Goal: Task Accomplishment & Management: Manage account settings

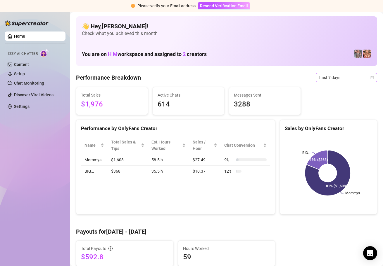
click at [370, 78] on icon "calendar" at bounding box center [372, 78] width 4 height 4
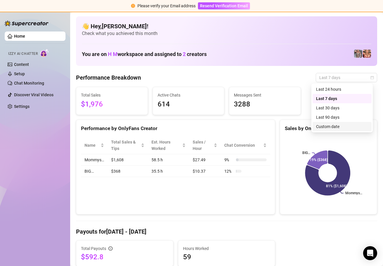
click at [334, 126] on div "Custom date" at bounding box center [342, 127] width 52 height 6
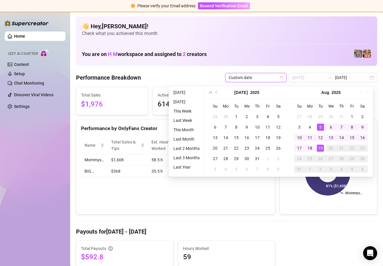
type input "[DATE]"
click at [319, 147] on div "19" at bounding box center [320, 148] width 7 height 7
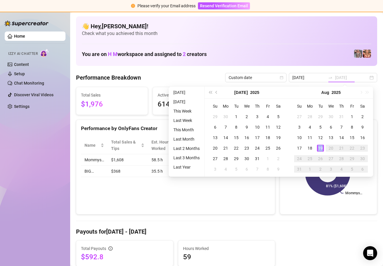
click at [319, 147] on div "19" at bounding box center [320, 148] width 7 height 7
type input "[DATE]"
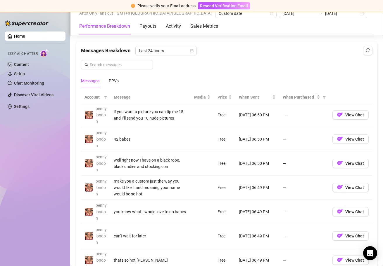
scroll to position [502, 0]
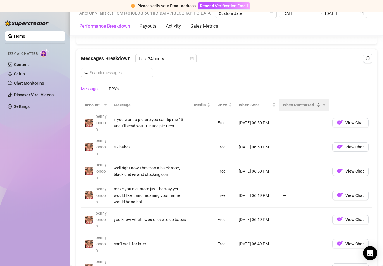
click at [315, 104] on div "When Purchased" at bounding box center [301, 105] width 37 height 6
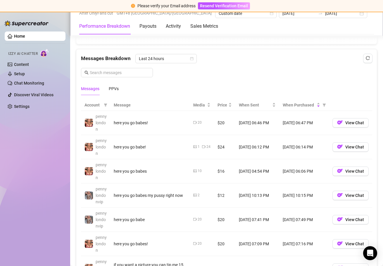
click at [288, 172] on td "[DATE] 06:06 PM" at bounding box center [304, 172] width 50 height 24
click at [291, 147] on td "[DATE] 06:14 PM" at bounding box center [304, 147] width 50 height 24
click at [290, 124] on td "[DATE] 06:47 PM" at bounding box center [304, 123] width 50 height 24
drag, startPoint x: 132, startPoint y: 192, endPoint x: 142, endPoint y: 195, distance: 10.6
click at [142, 195] on div "here you go babes my pussy right now" at bounding box center [150, 196] width 72 height 6
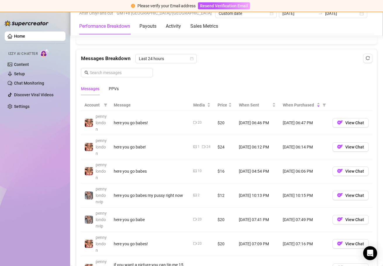
click at [144, 197] on div "here you go babes my pussy right now" at bounding box center [150, 196] width 72 height 6
drag, startPoint x: 280, startPoint y: 196, endPoint x: 319, endPoint y: 196, distance: 39.2
click at [319, 196] on td "[DATE] 10:15 PM" at bounding box center [304, 196] width 50 height 24
click at [316, 196] on td "[DATE] 10:15 PM" at bounding box center [304, 196] width 50 height 24
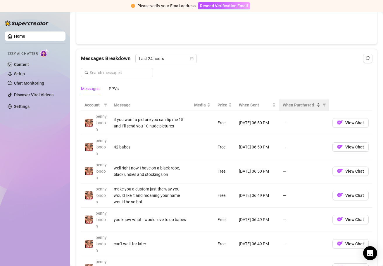
click at [315, 106] on div "When Purchased" at bounding box center [301, 105] width 37 height 6
click at [314, 106] on div "When Purchased" at bounding box center [301, 105] width 37 height 6
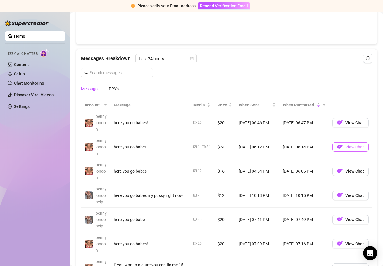
click at [345, 145] on span "View Chat" at bounding box center [354, 147] width 19 height 5
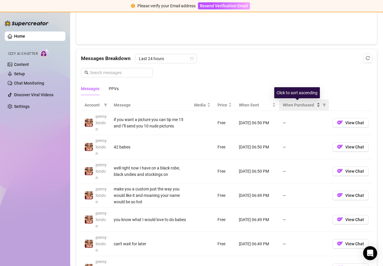
click at [315, 105] on div "When Purchased" at bounding box center [301, 105] width 37 height 6
click at [314, 106] on div "When Purchased" at bounding box center [301, 105] width 37 height 6
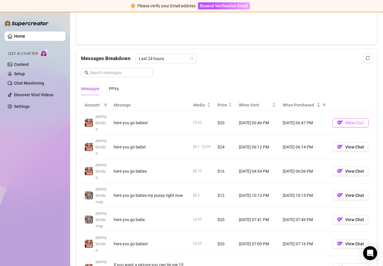
click at [345, 123] on span "View Chat" at bounding box center [354, 123] width 19 height 5
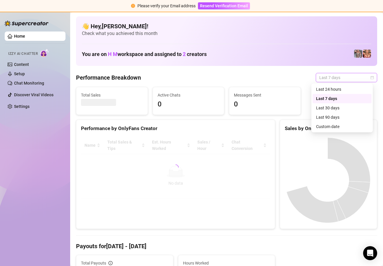
click at [367, 80] on span "Last 7 days" at bounding box center [346, 77] width 54 height 9
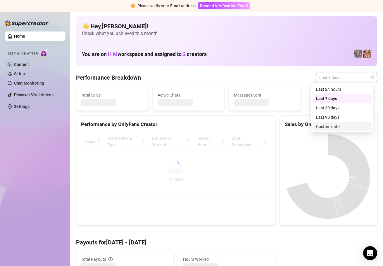
click at [341, 125] on div "Custom date" at bounding box center [342, 127] width 52 height 6
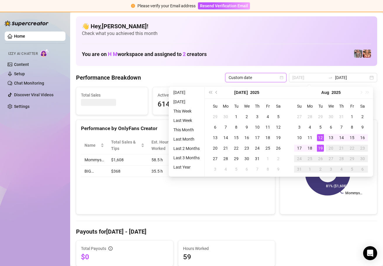
type input "[DATE]"
click at [322, 148] on div "19" at bounding box center [320, 148] width 7 height 7
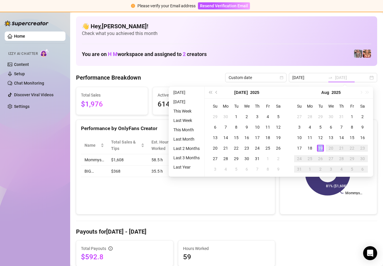
click at [321, 149] on div "19" at bounding box center [320, 148] width 7 height 7
type input "[DATE]"
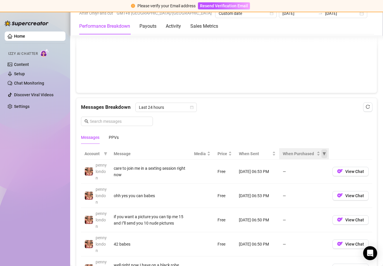
scroll to position [454, 0]
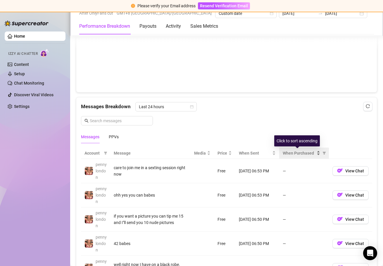
click at [314, 154] on div "When Purchased" at bounding box center [301, 153] width 37 height 6
click at [314, 151] on div "When Purchased" at bounding box center [301, 153] width 37 height 6
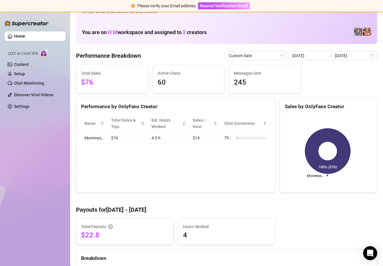
scroll to position [0, 0]
